Goal: Navigation & Orientation: Find specific page/section

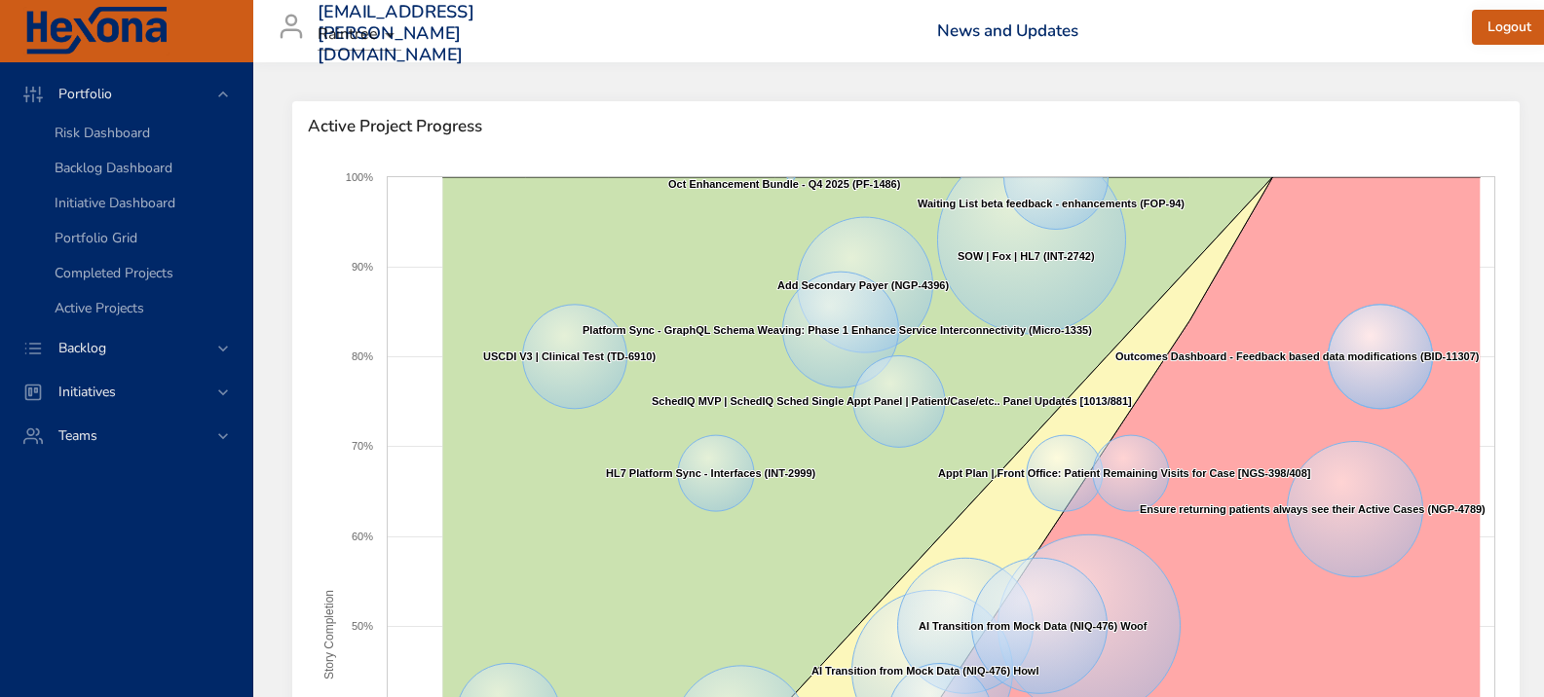
click at [388, 34] on body "Portfolio Risk Dashboard Backlog Dashboard Initiative Dashboard Portfolio Grid …" at bounding box center [772, 348] width 1544 height 697
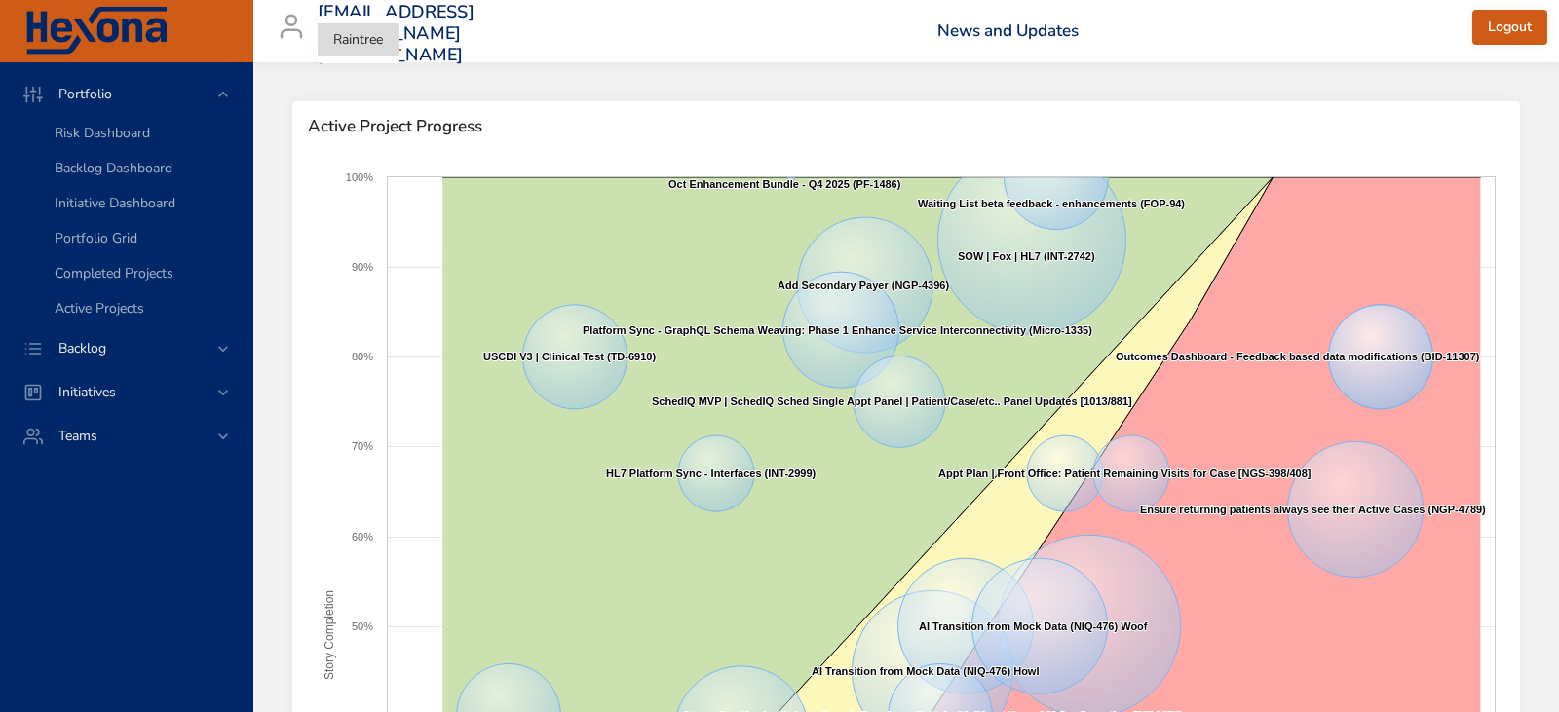
click at [493, 55] on div at bounding box center [779, 356] width 1559 height 712
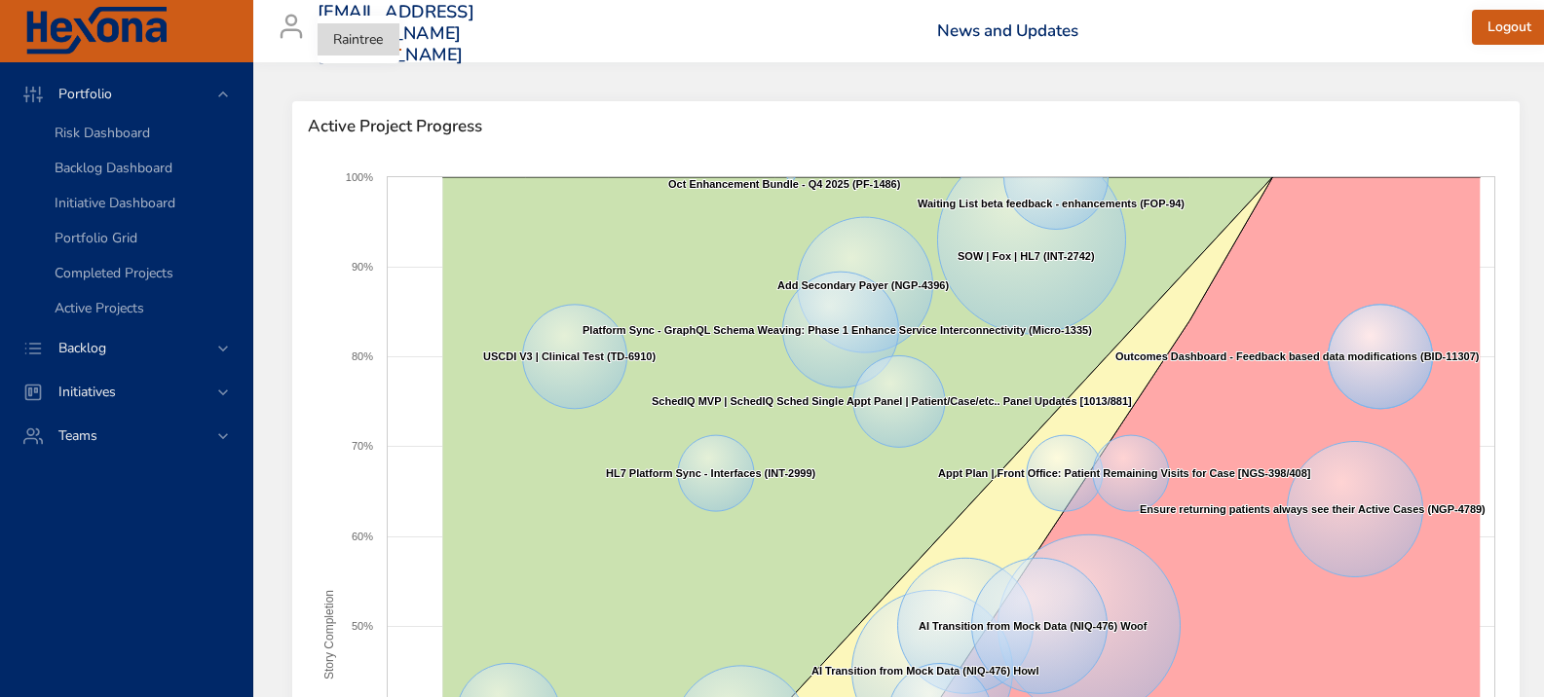
click at [391, 33] on body "Portfolio Risk Dashboard Backlog Dashboard Initiative Dashboard Portfolio Grid …" at bounding box center [772, 348] width 1544 height 697
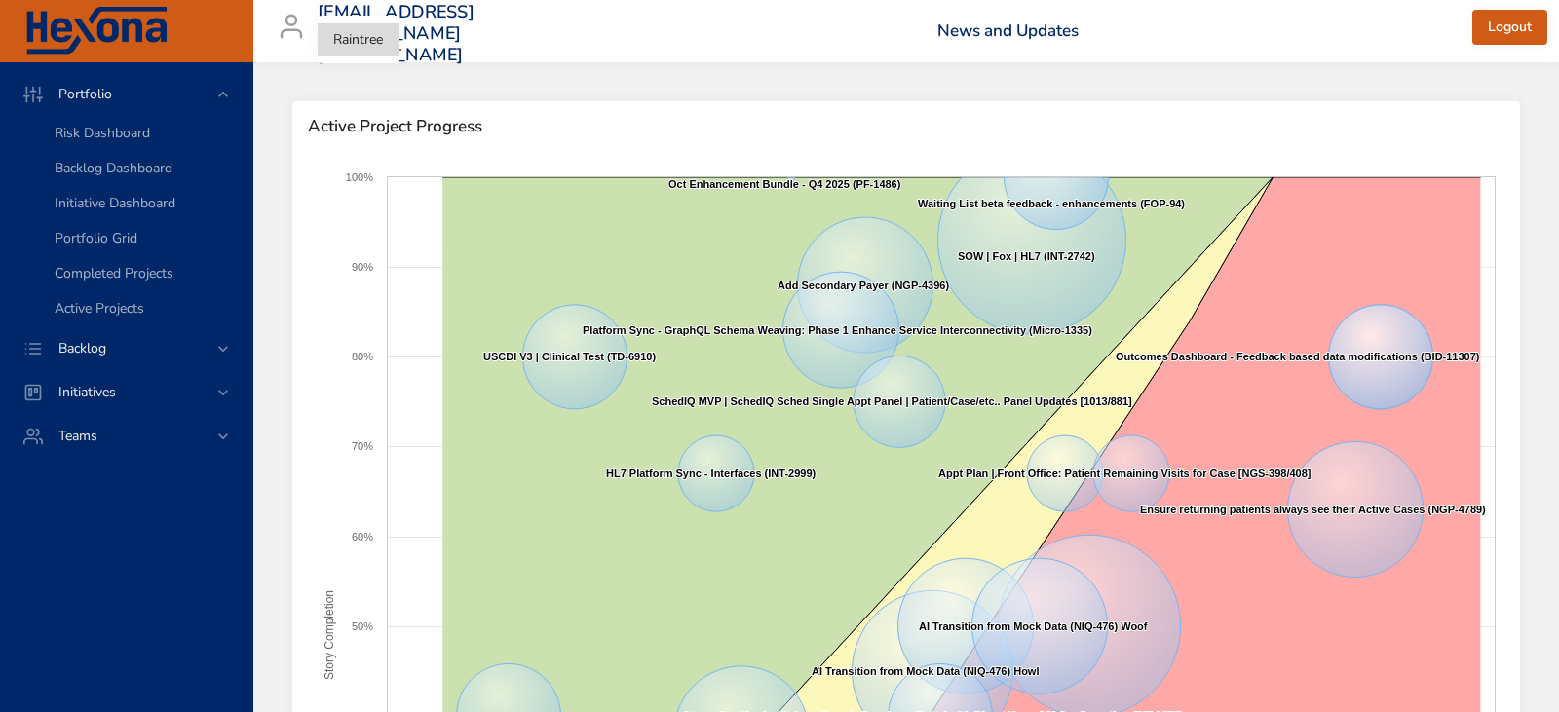
click at [543, 70] on div at bounding box center [779, 356] width 1559 height 712
click at [383, 37] on body "Portfolio Risk Dashboard Backlog Dashboard Initiative Dashboard Portfolio Grid …" at bounding box center [779, 356] width 1559 height 712
click at [469, 41] on div at bounding box center [779, 356] width 1559 height 712
click at [387, 36] on body "Portfolio Risk Dashboard Backlog Dashboard Initiative Dashboard Portfolio Grid …" at bounding box center [779, 356] width 1559 height 712
click at [525, 50] on div at bounding box center [779, 356] width 1559 height 712
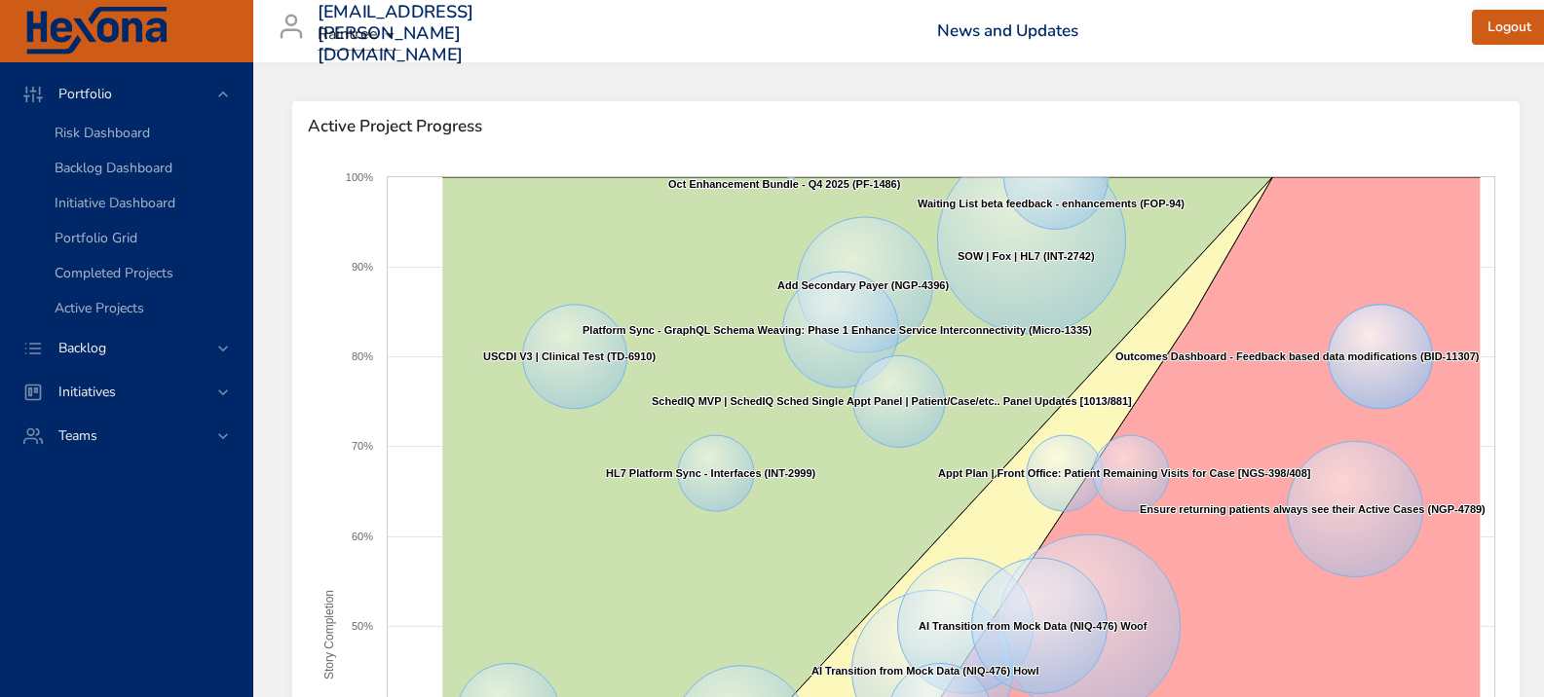
click at [387, 37] on body "Portfolio Risk Dashboard Backlog Dashboard Initiative Dashboard Portfolio Grid …" at bounding box center [772, 348] width 1544 height 697
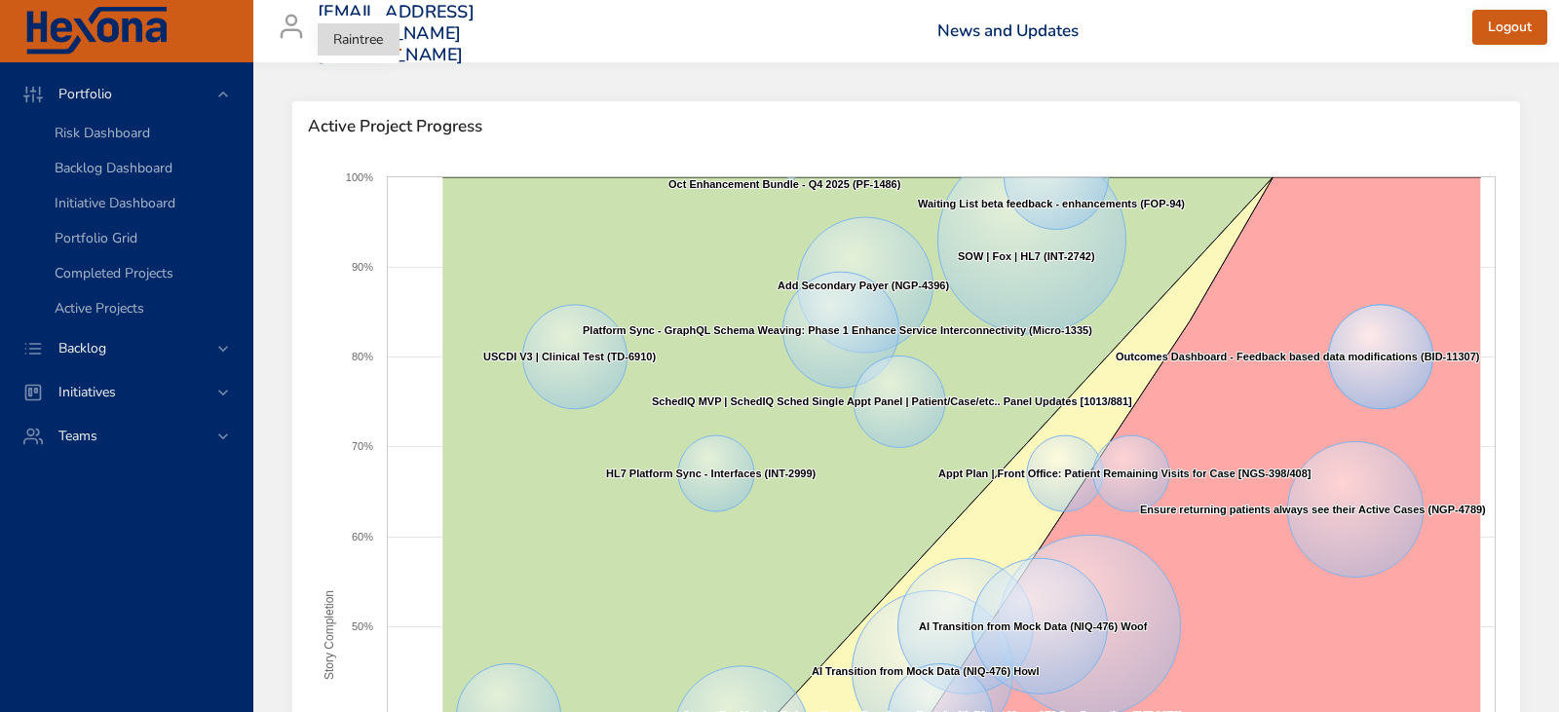
click at [224, 431] on div at bounding box center [779, 356] width 1559 height 712
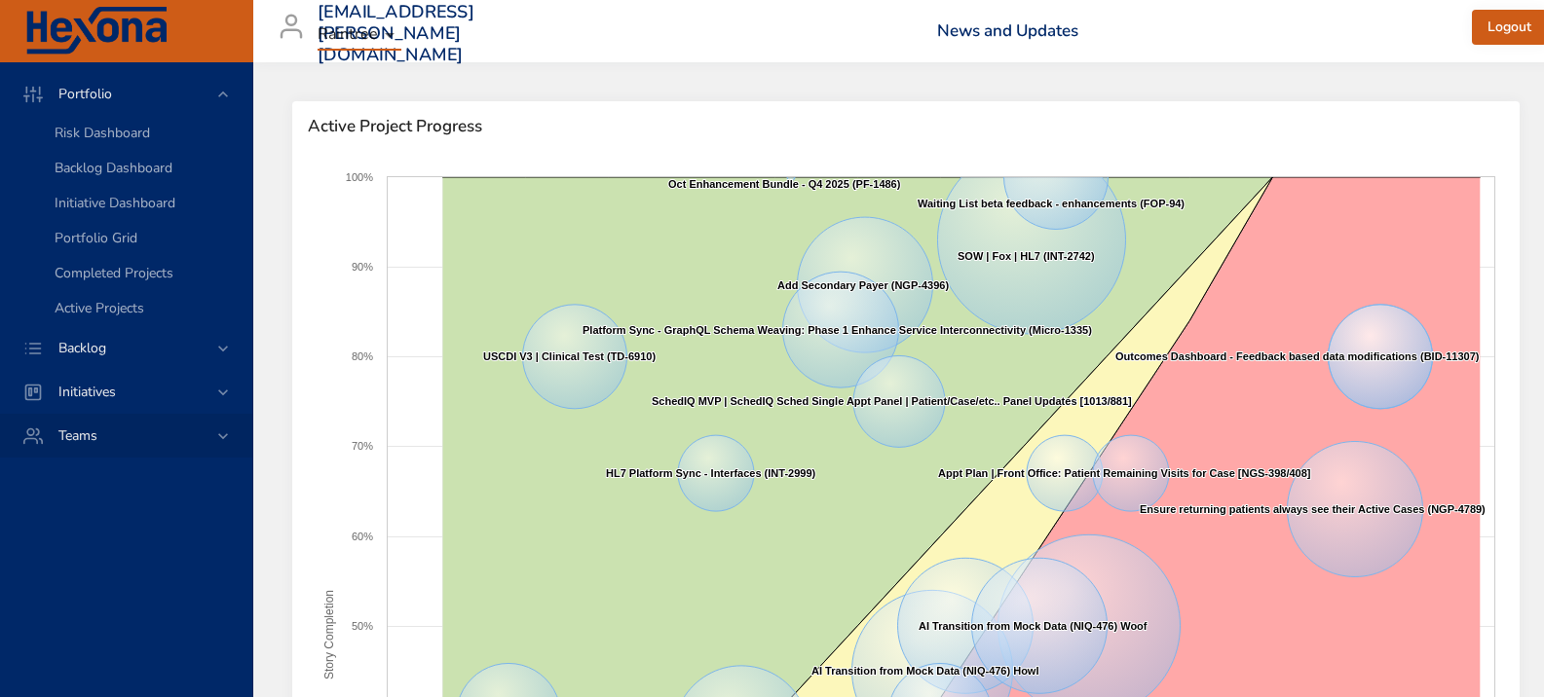
click at [224, 439] on icon at bounding box center [222, 436] width 19 height 19
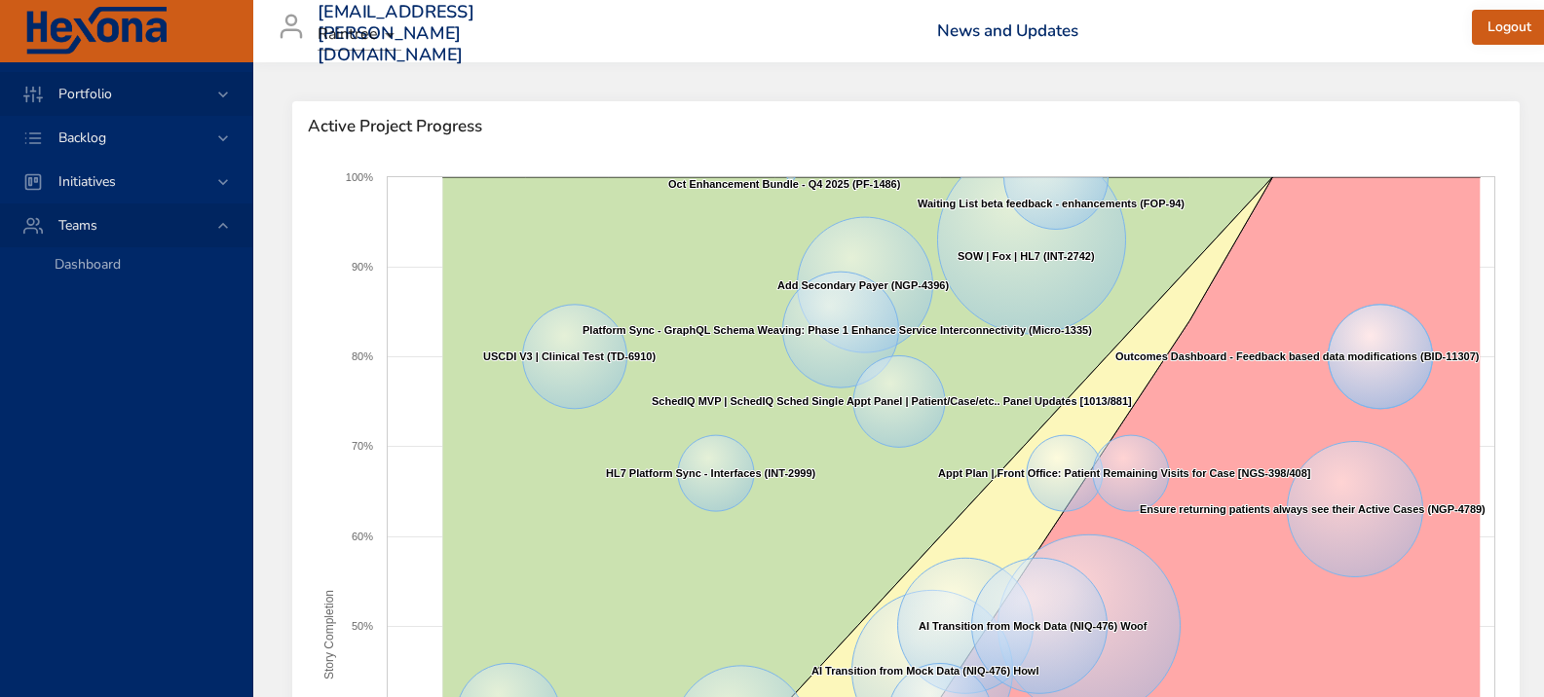
click at [220, 90] on icon at bounding box center [222, 94] width 19 height 19
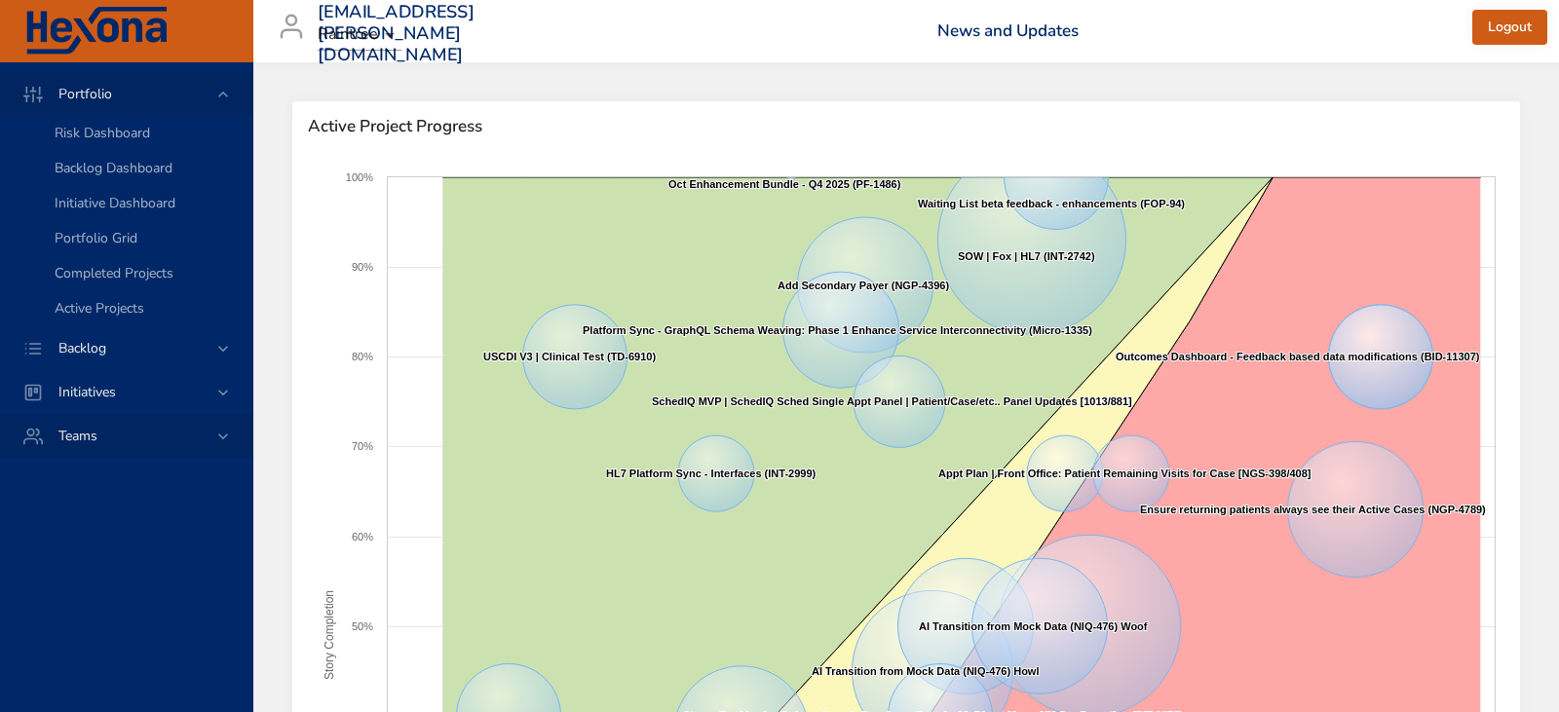
click at [383, 37] on body "Portfolio Risk Dashboard Backlog Dashboard Initiative Dashboard Portfolio Grid …" at bounding box center [779, 356] width 1559 height 712
click at [486, 44] on div at bounding box center [779, 356] width 1559 height 712
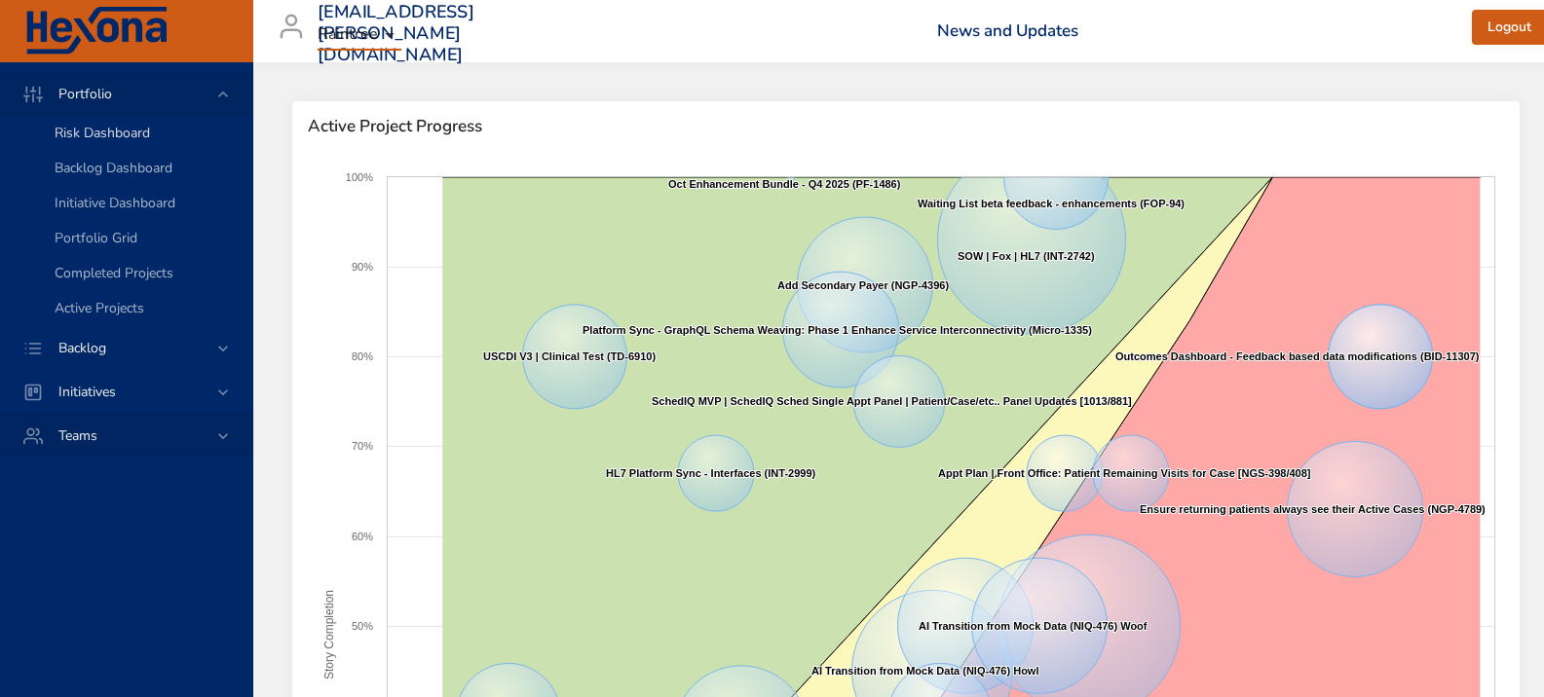
click at [80, 133] on span "Risk Dashboard" at bounding box center [102, 133] width 95 height 19
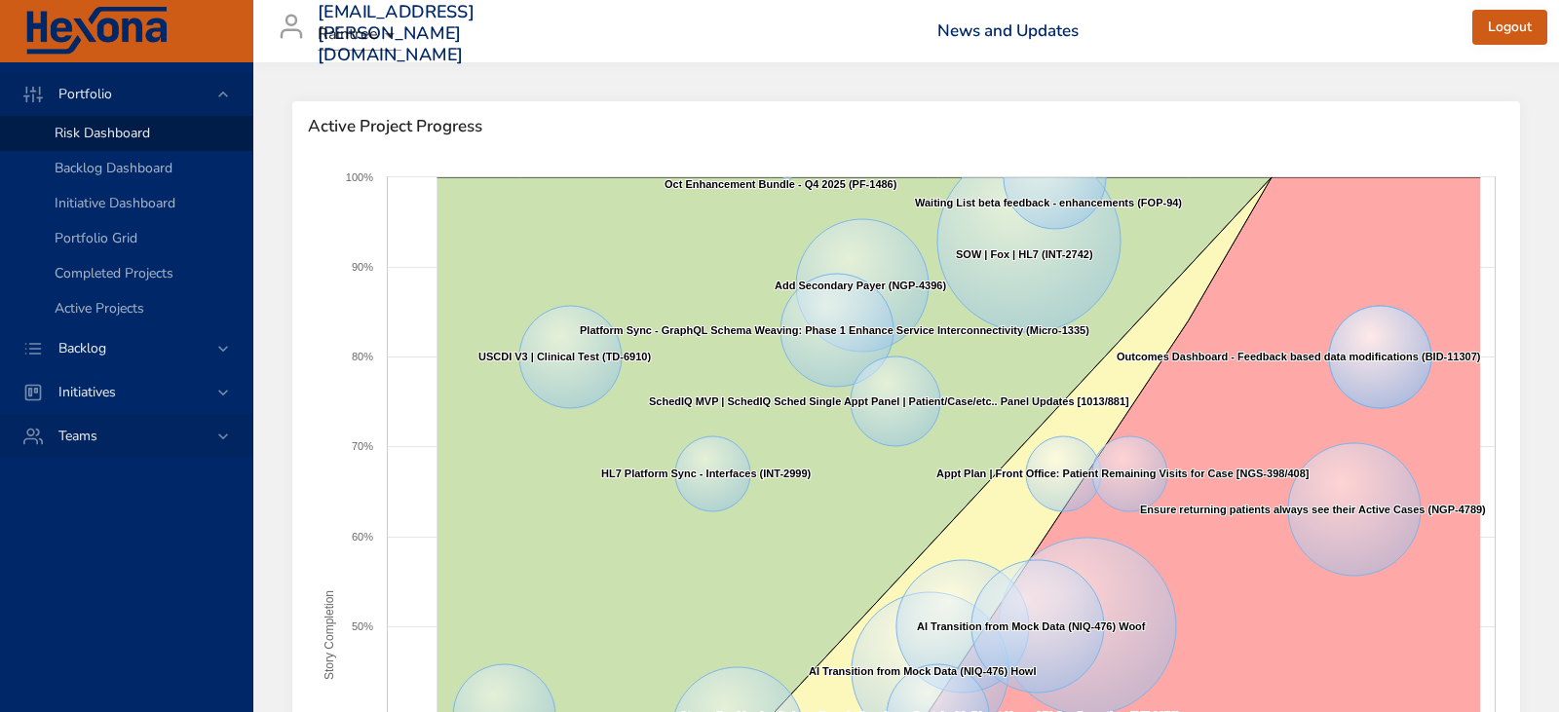
click at [381, 38] on body "Portfolio Risk Dashboard Backlog Dashboard Initiative Dashboard Portfolio Grid …" at bounding box center [779, 356] width 1559 height 712
click at [110, 206] on div at bounding box center [779, 356] width 1559 height 712
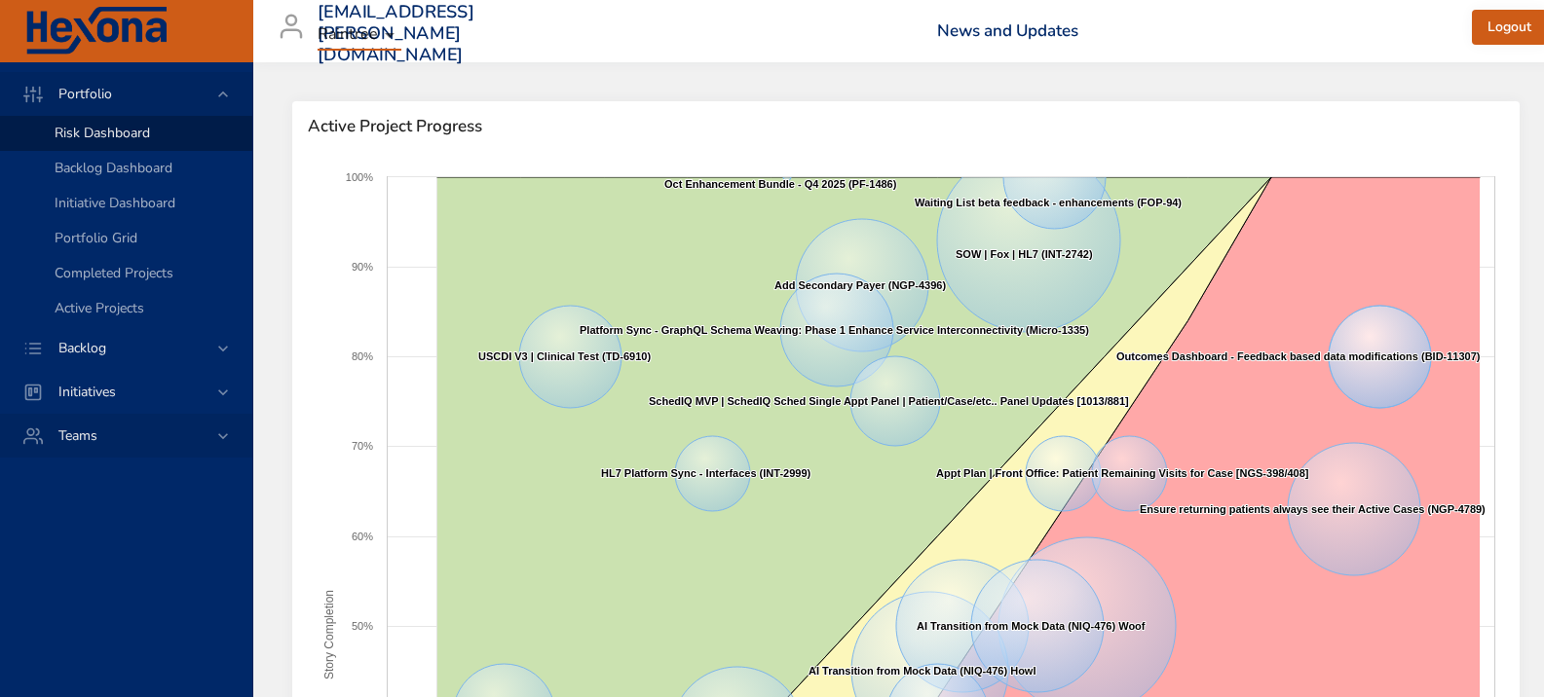
click at [78, 139] on span "Risk Dashboard" at bounding box center [102, 133] width 95 height 19
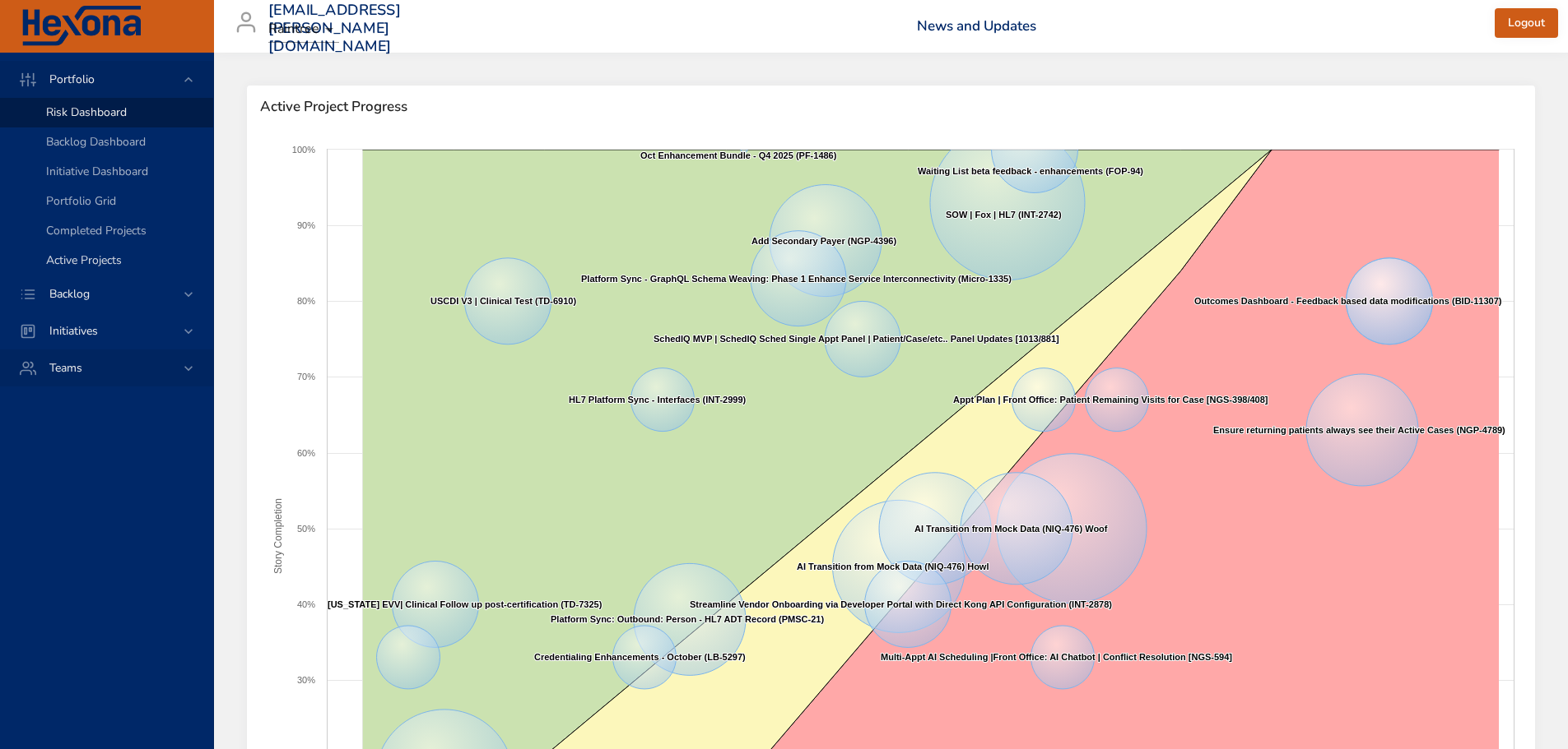
click at [90, 253] on span "Active Projects" at bounding box center [84, 260] width 76 height 16
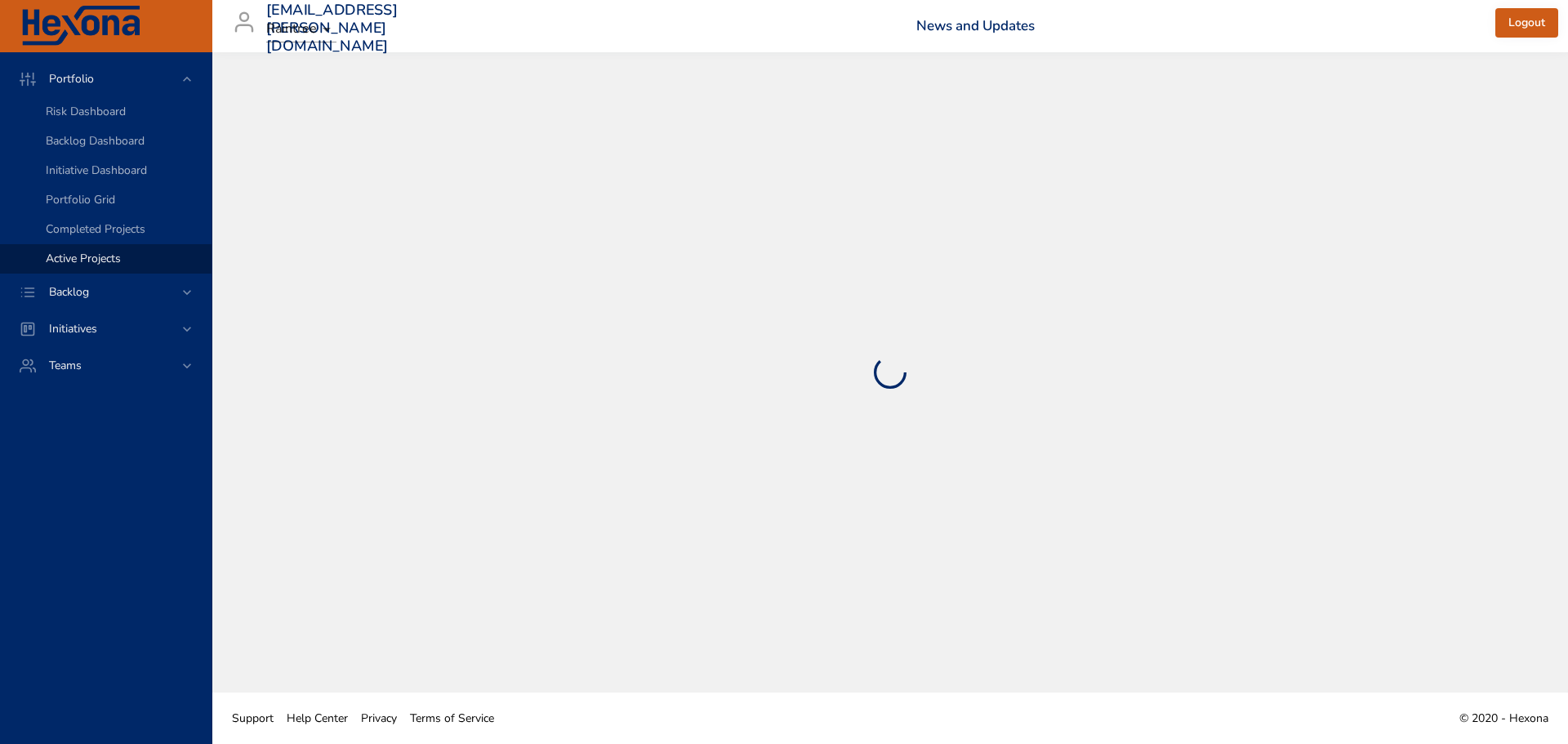
click at [328, 28] on body "Portfolio Risk Dashboard Backlog Dashboard Initiative Dashboard Portfolio Grid …" at bounding box center [784, 372] width 1568 height 744
click at [393, 27] on div at bounding box center [784, 372] width 1568 height 744
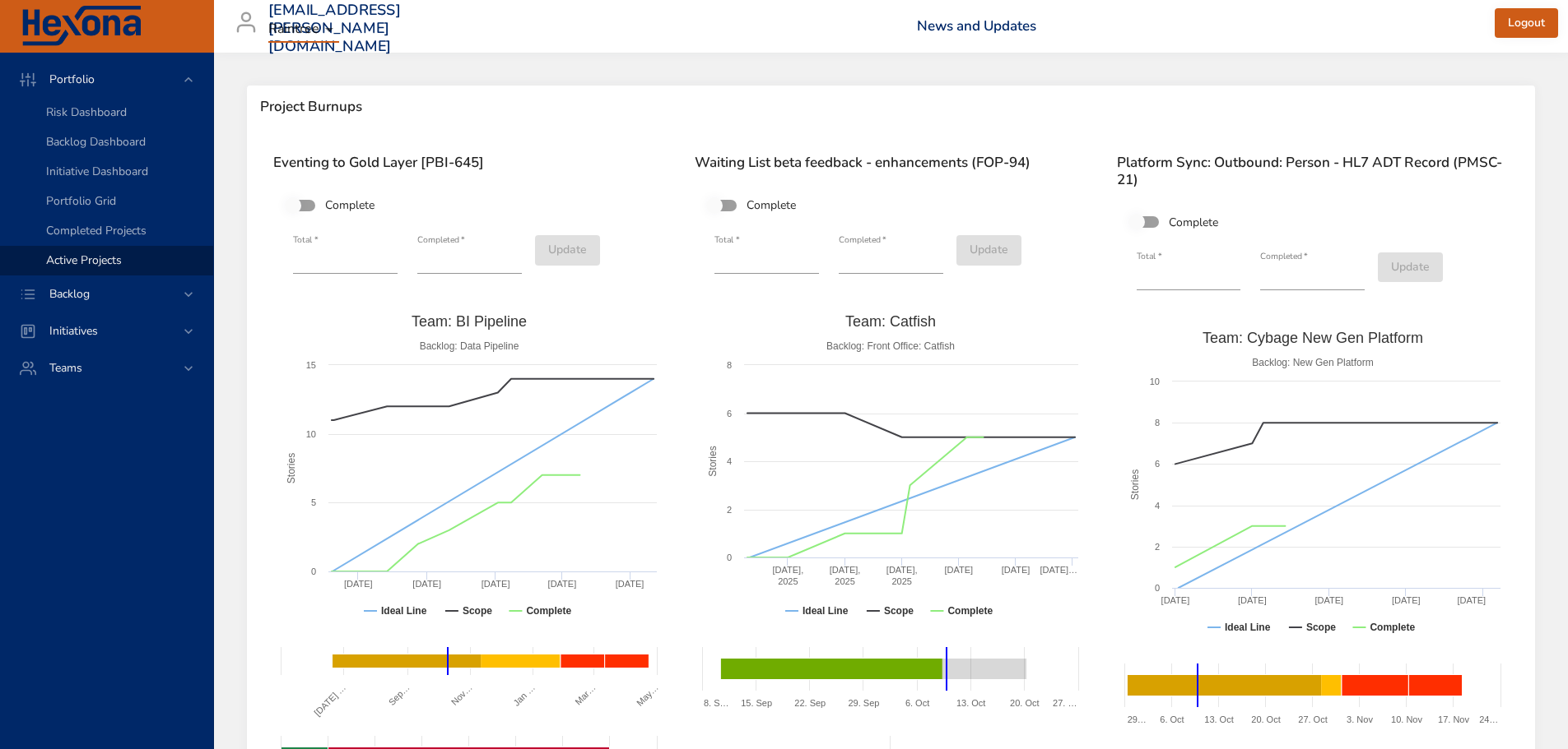
click at [327, 35] on body "Portfolio Risk Dashboard Backlog Dashboard Initiative Dashboard Portfolio Grid …" at bounding box center [784, 374] width 1568 height 749
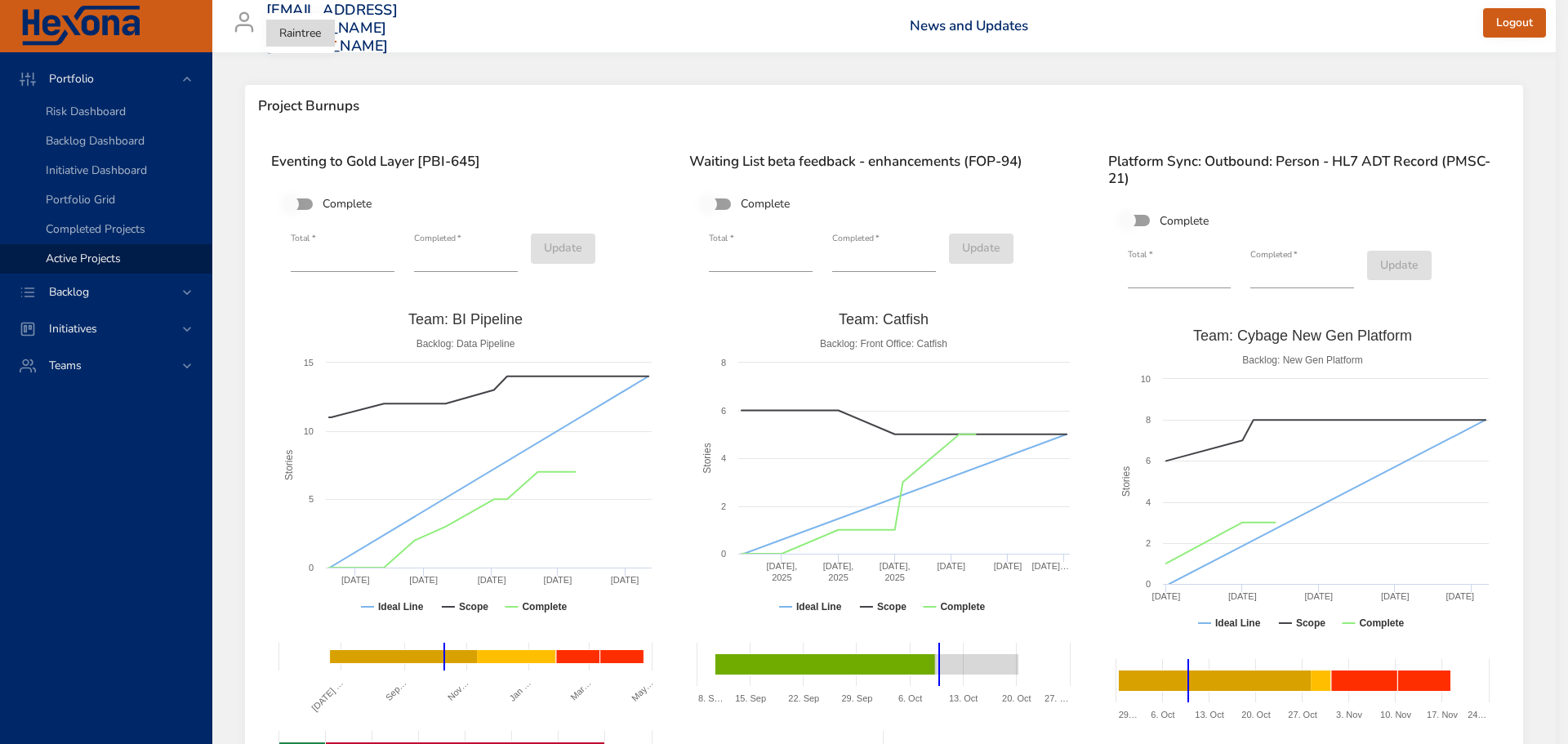
click at [403, 44] on div at bounding box center [784, 372] width 1568 height 744
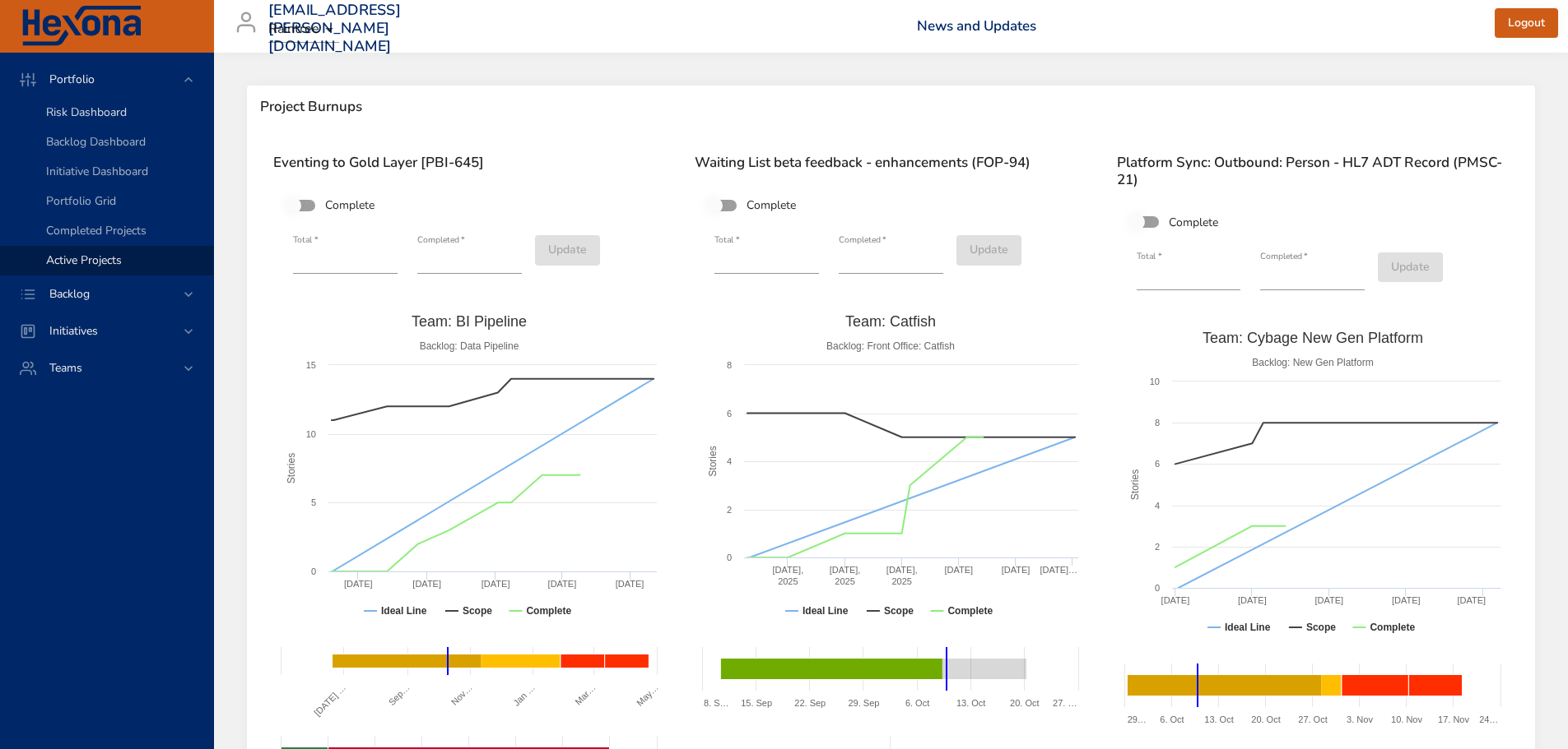
click at [98, 113] on span "Risk Dashboard" at bounding box center [86, 112] width 80 height 16
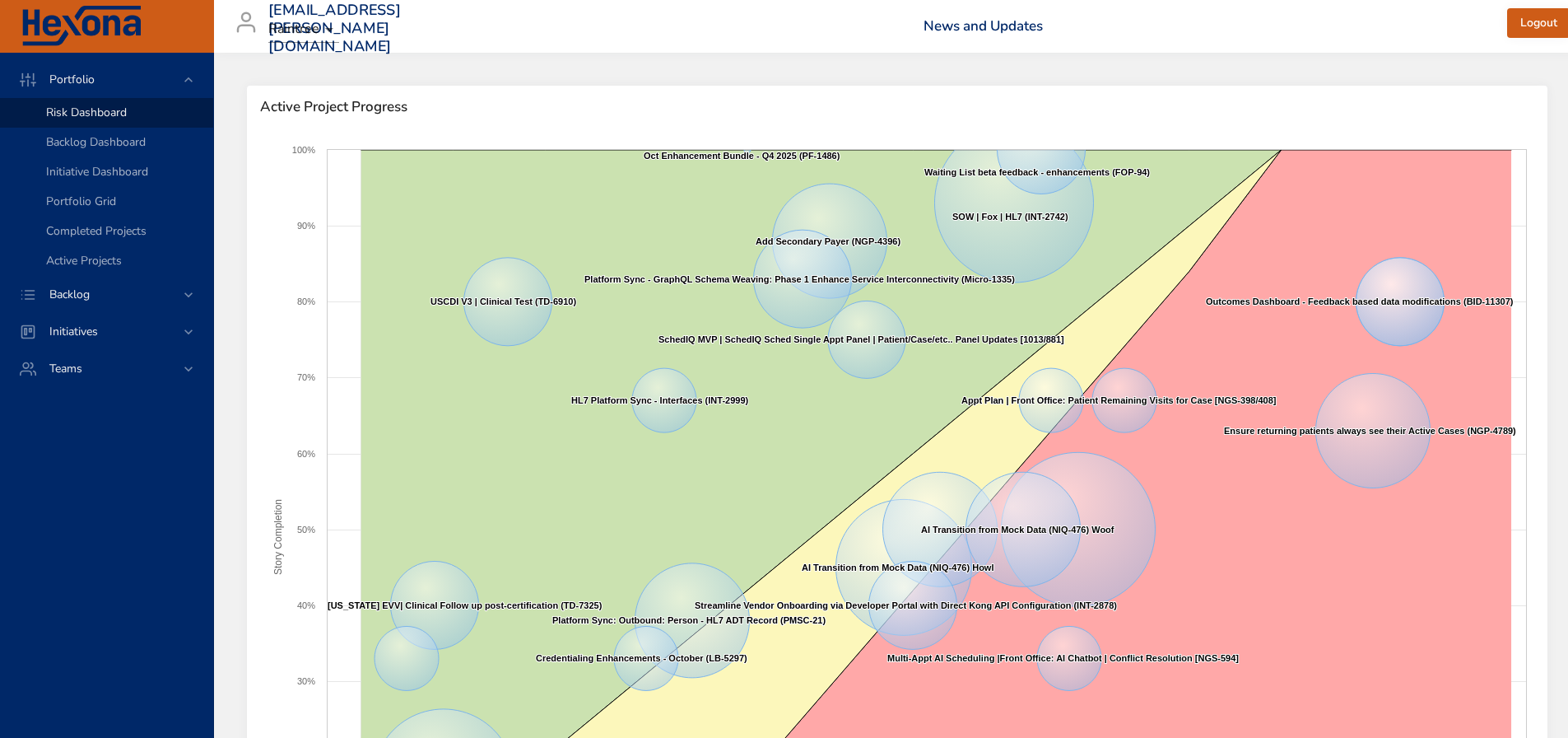
click at [329, 32] on body "Portfolio Risk Dashboard Backlog Dashboard Initiative Dashboard Portfolio Grid …" at bounding box center [784, 369] width 1568 height 738
